Goal: Check status: Check status

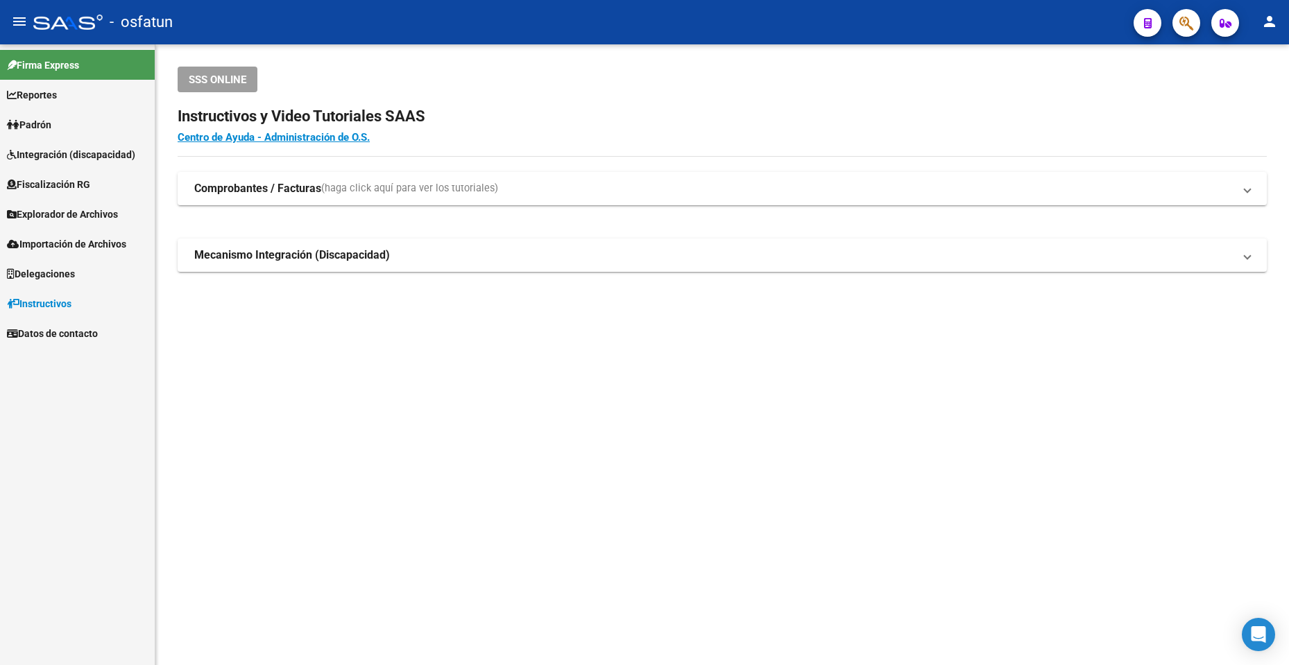
click at [75, 149] on span "Integración (discapacidad)" at bounding box center [71, 154] width 128 height 15
click at [95, 152] on span "Integración (discapacidad)" at bounding box center [71, 154] width 128 height 15
click at [93, 187] on link "Certificado Discapacidad" at bounding box center [77, 184] width 155 height 30
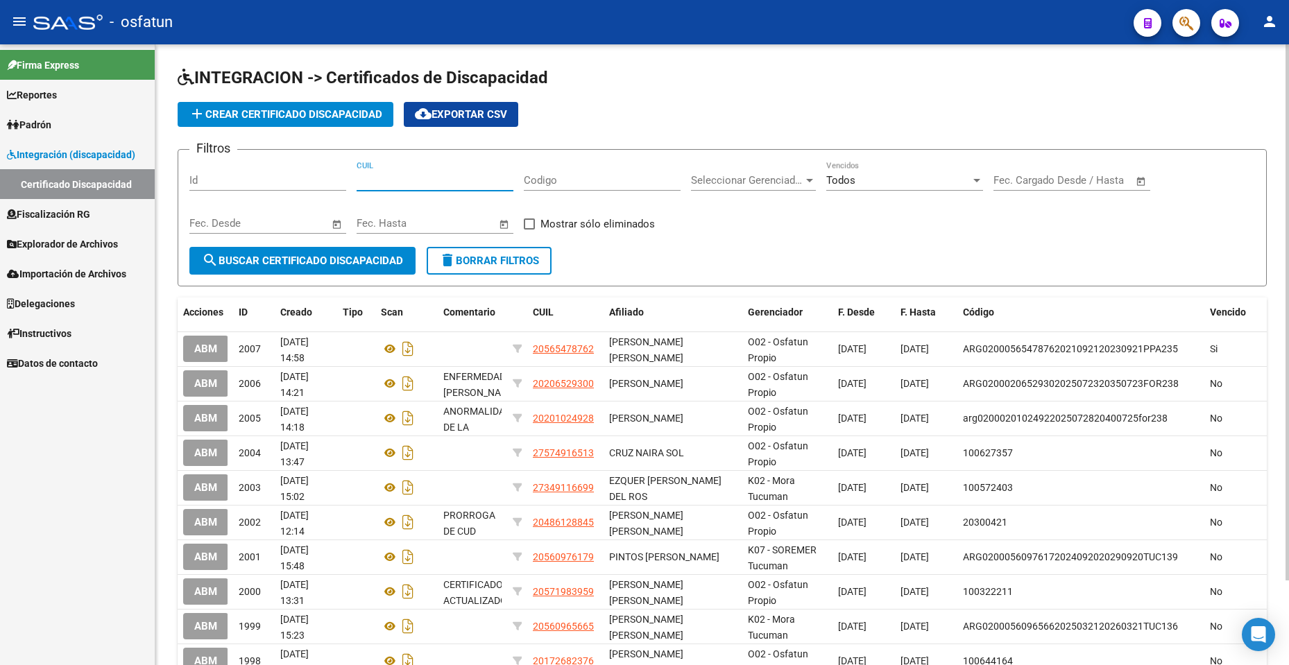
click at [462, 177] on input "CUIL" at bounding box center [434, 180] width 157 height 12
paste input "59-150016"
type input "59-150016"
drag, startPoint x: 461, startPoint y: 177, endPoint x: 339, endPoint y: 176, distance: 122.1
click at [339, 176] on div "Filtros Id 59-150016 CUIL Codigo Seleccionar Gerenciador Seleccionar Gerenciado…" at bounding box center [721, 204] width 1065 height 86
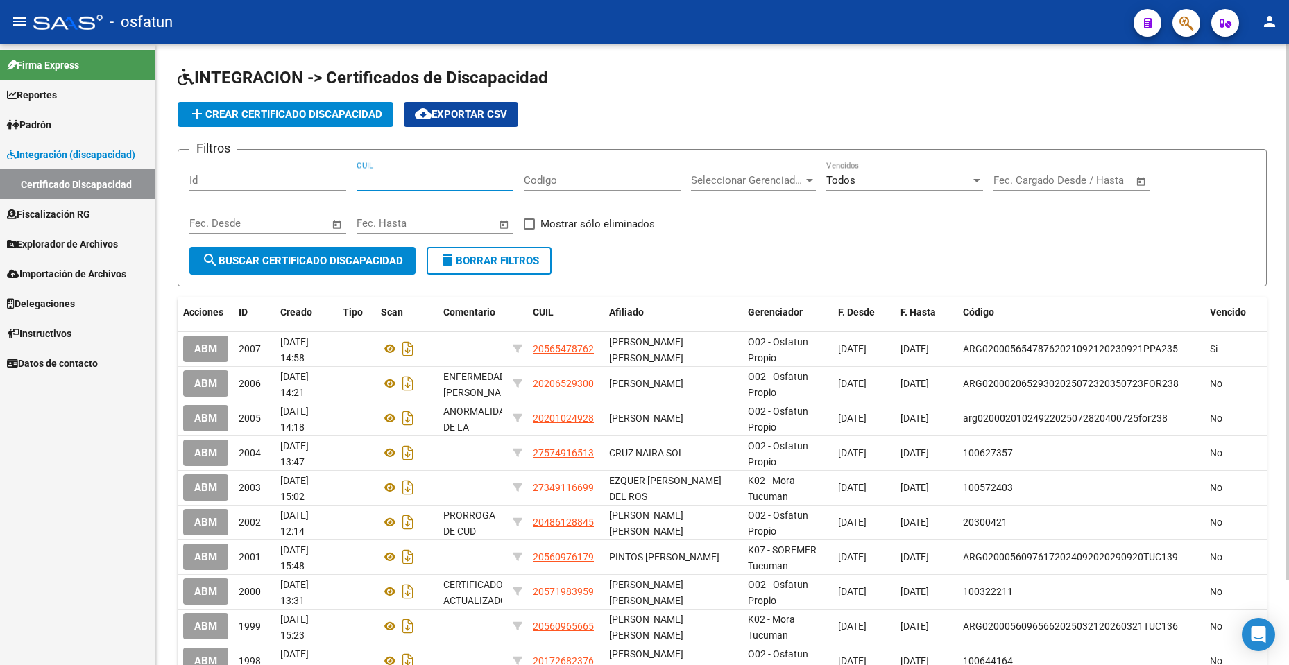
paste input "20-59150016-4"
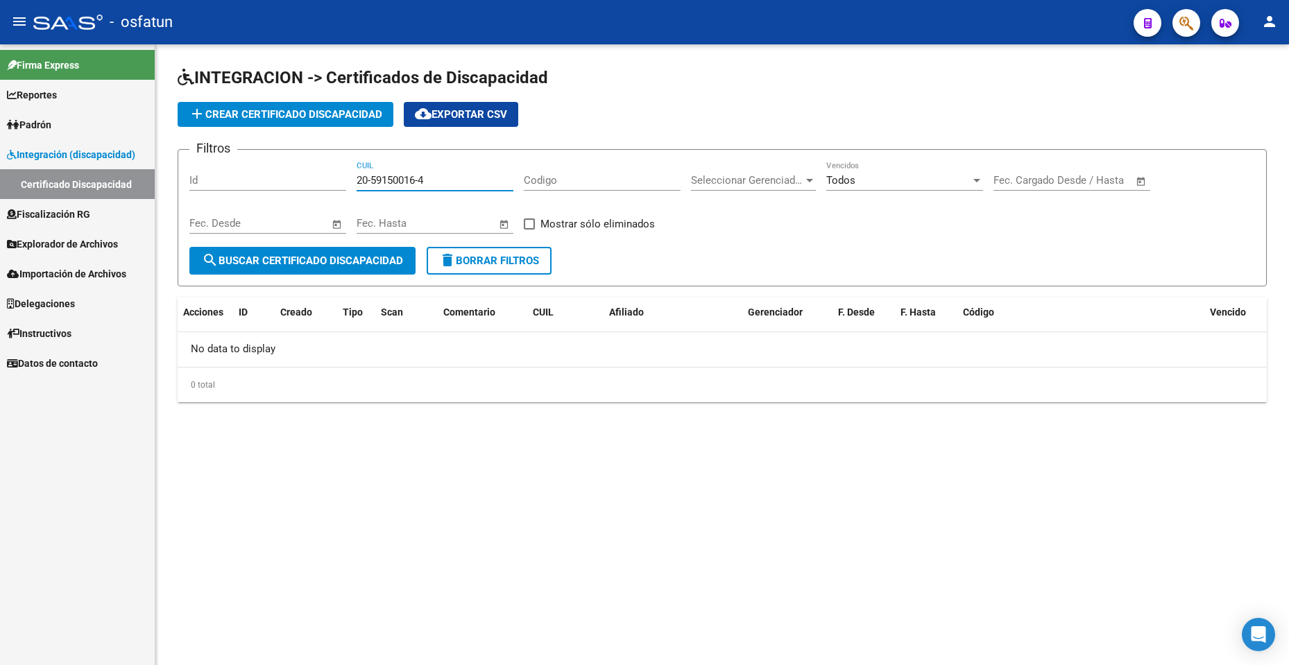
type input "20-59150016-4"
